Goal: Task Accomplishment & Management: Complete application form

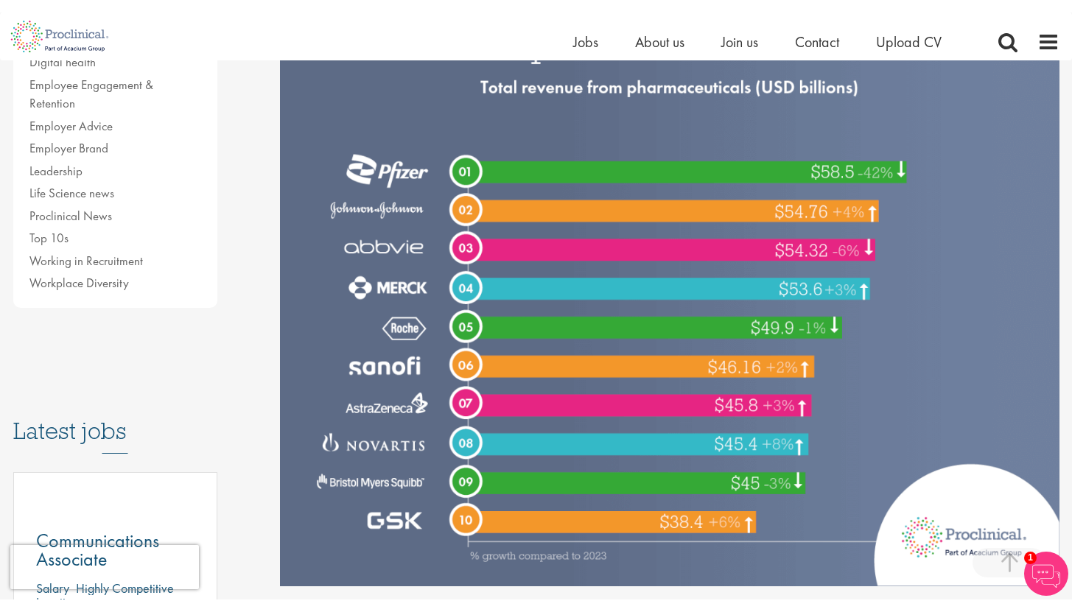
scroll to position [432, 0]
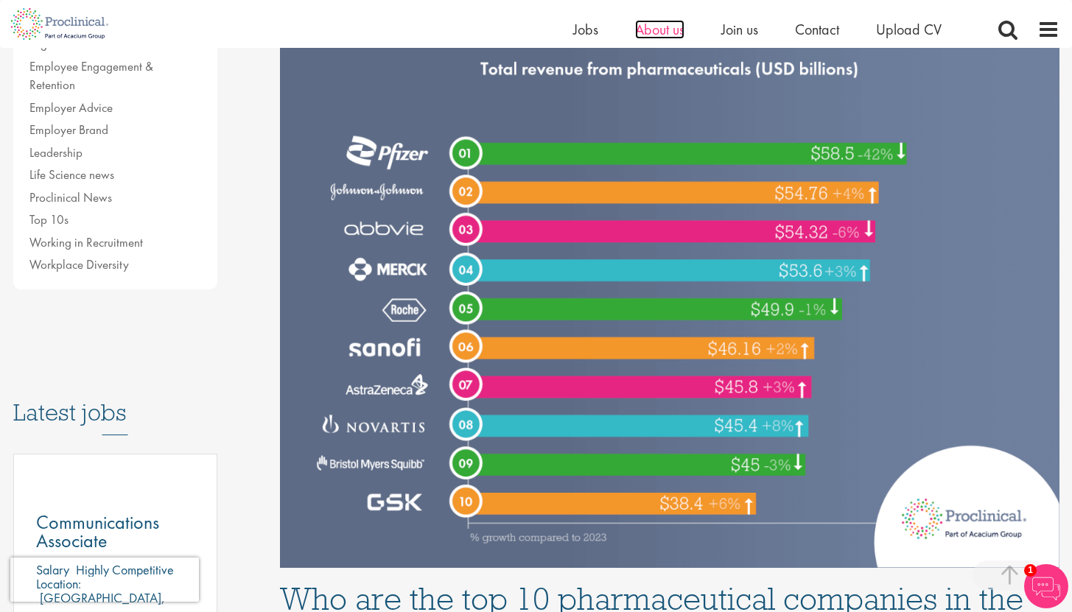
click at [649, 30] on span "About us" at bounding box center [659, 29] width 49 height 19
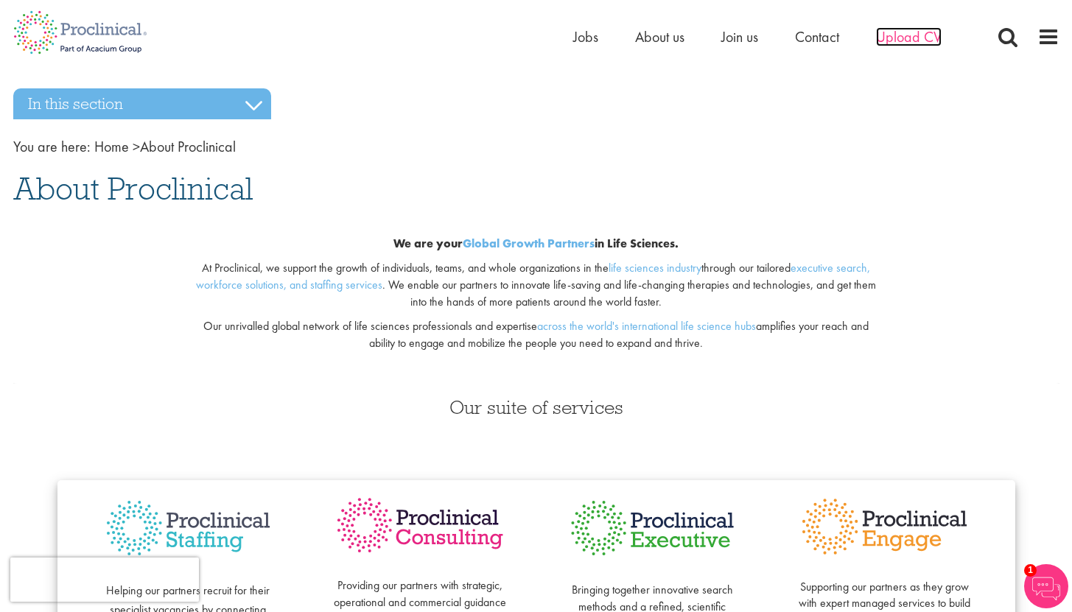
click at [908, 34] on span "Upload CV" at bounding box center [909, 36] width 66 height 19
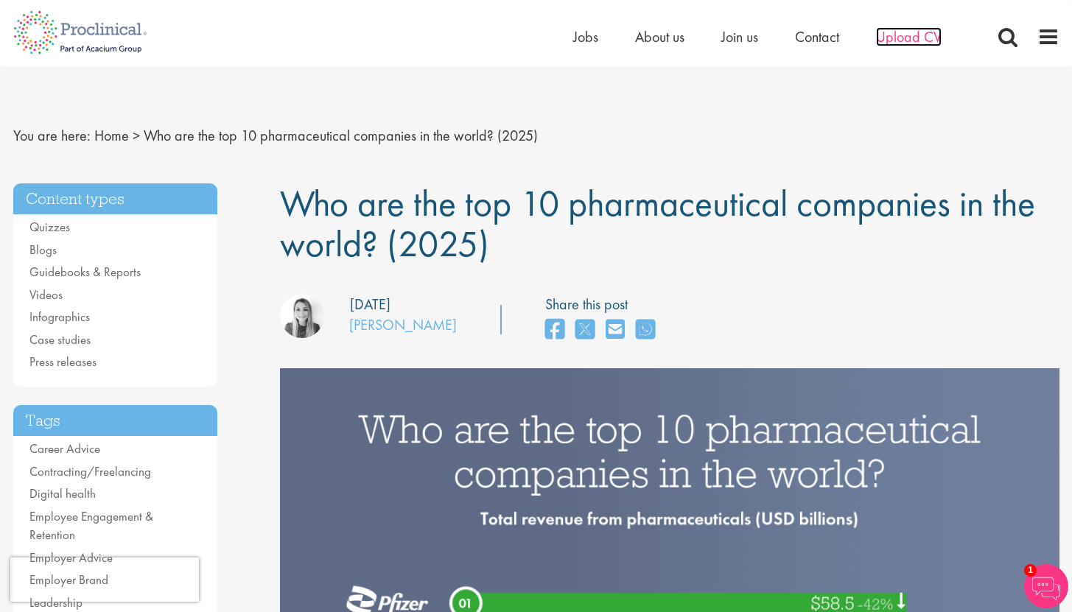
click at [924, 43] on span "Upload CV" at bounding box center [909, 36] width 66 height 19
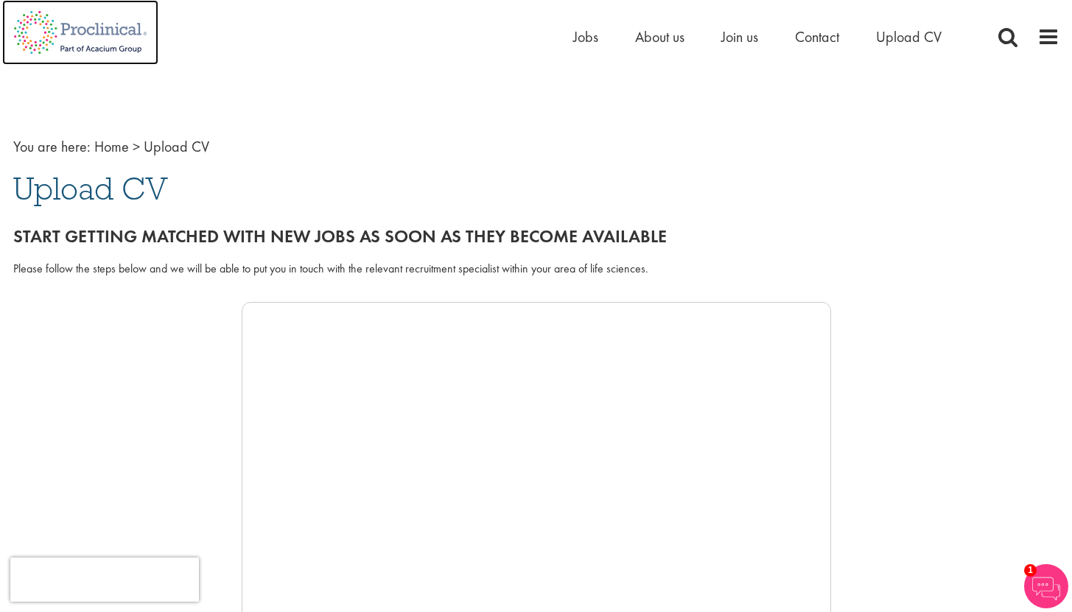
click at [106, 30] on img at bounding box center [80, 32] width 156 height 65
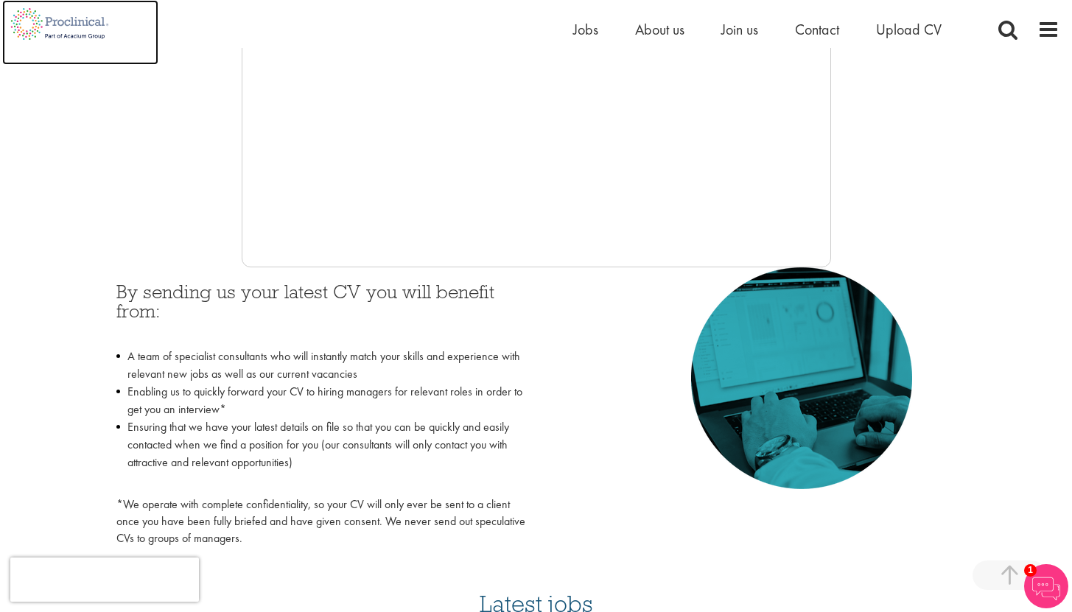
scroll to position [500, 0]
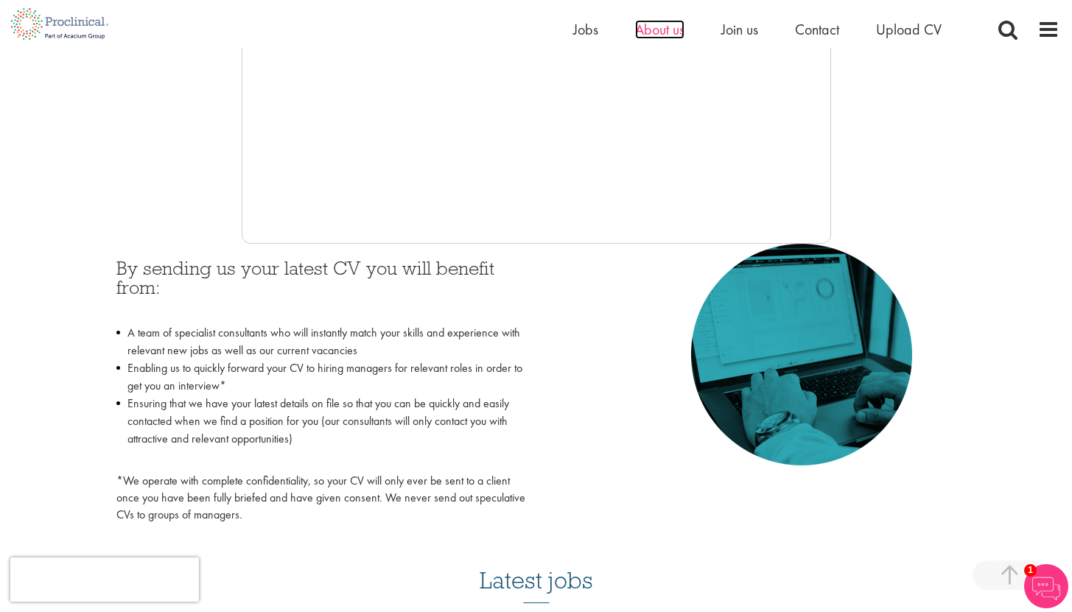
click at [654, 31] on span "About us" at bounding box center [659, 29] width 49 height 19
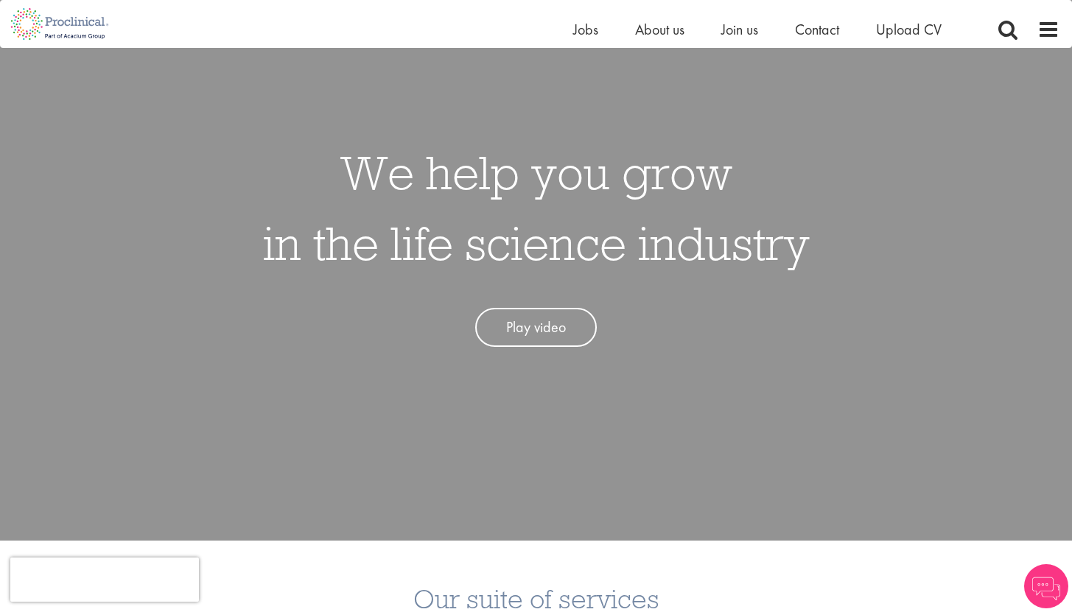
scroll to position [174, 0]
